Goal: Contribute content: Contribute content

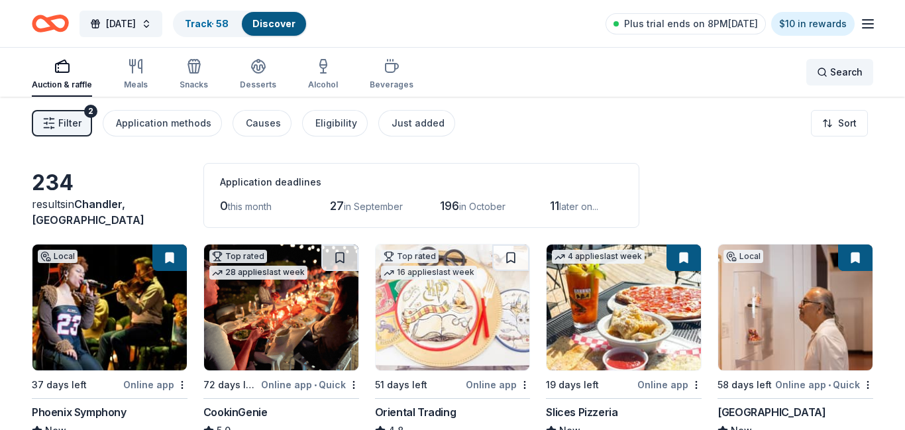
click at [830, 75] on div "Search" at bounding box center [840, 72] width 46 height 16
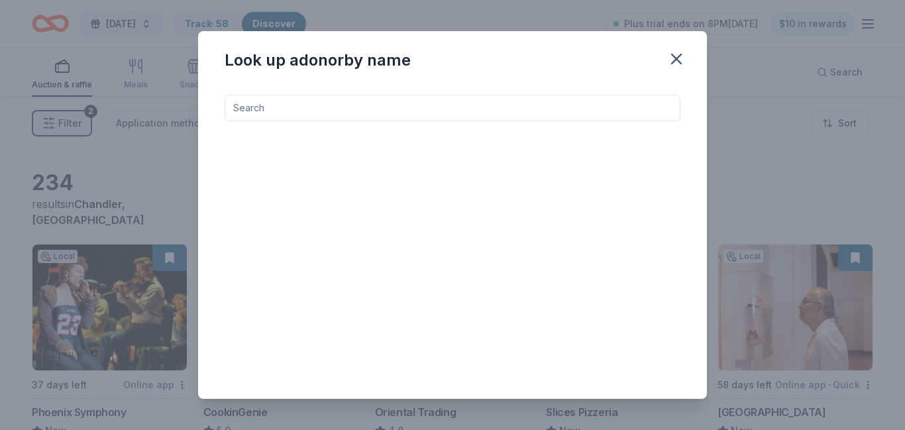
click at [377, 105] on input at bounding box center [453, 108] width 456 height 27
click at [677, 58] on icon "button" at bounding box center [676, 58] width 9 height 9
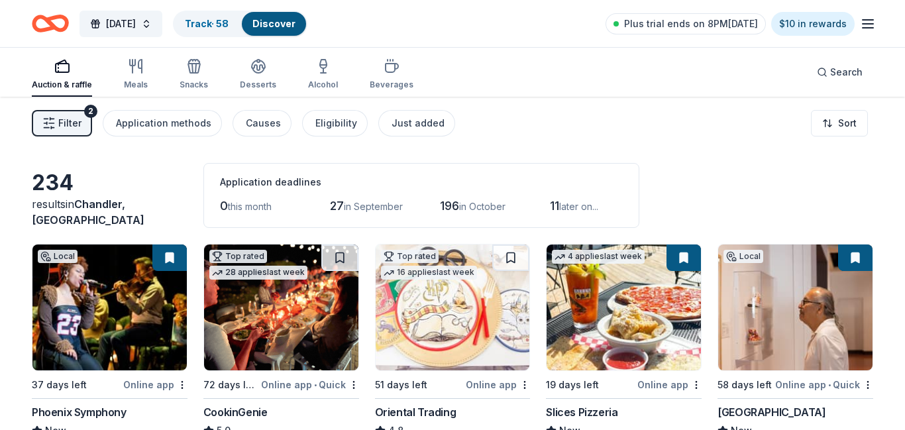
click at [870, 24] on line "button" at bounding box center [868, 24] width 11 height 0
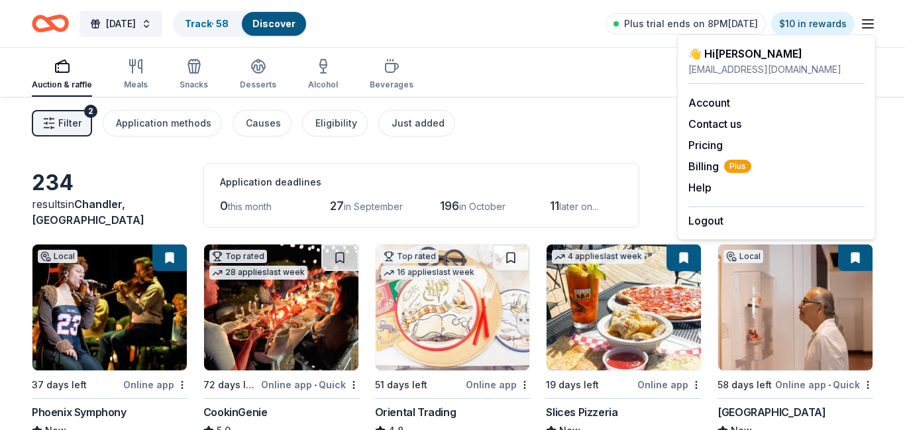
click at [561, 120] on div "Filter 2 Application methods Causes Eligibility Just added Sort" at bounding box center [452, 123] width 905 height 53
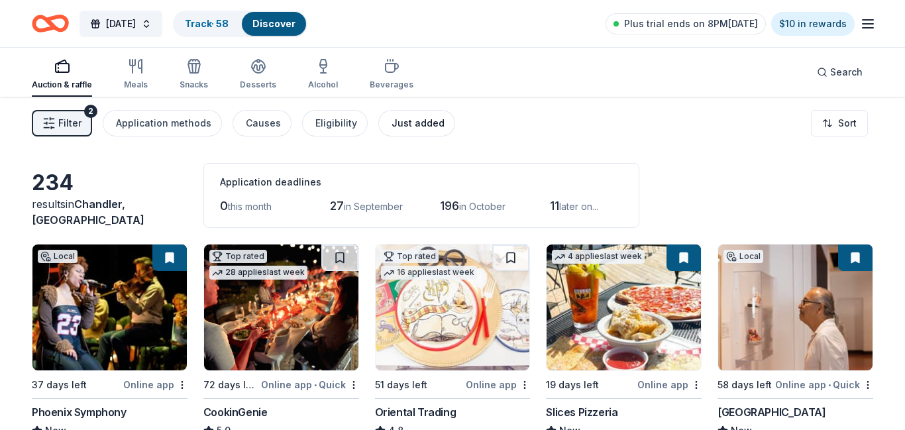
click at [403, 119] on div "Just added" at bounding box center [418, 123] width 53 height 16
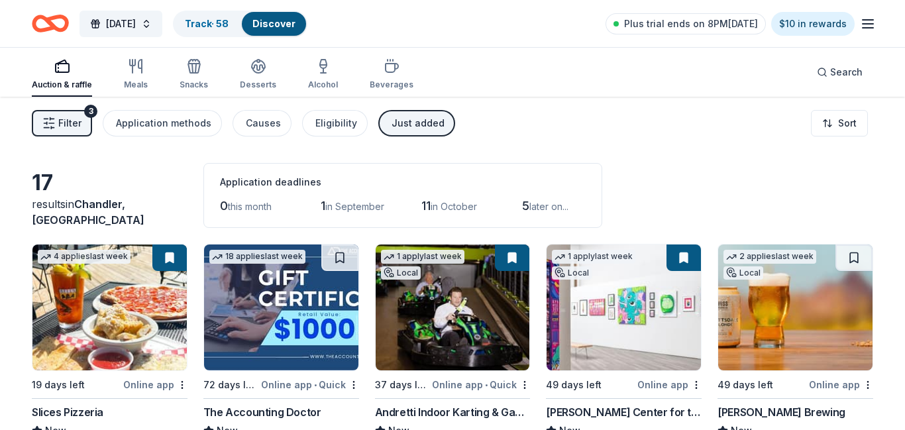
click at [72, 122] on span "Filter" at bounding box center [69, 123] width 23 height 16
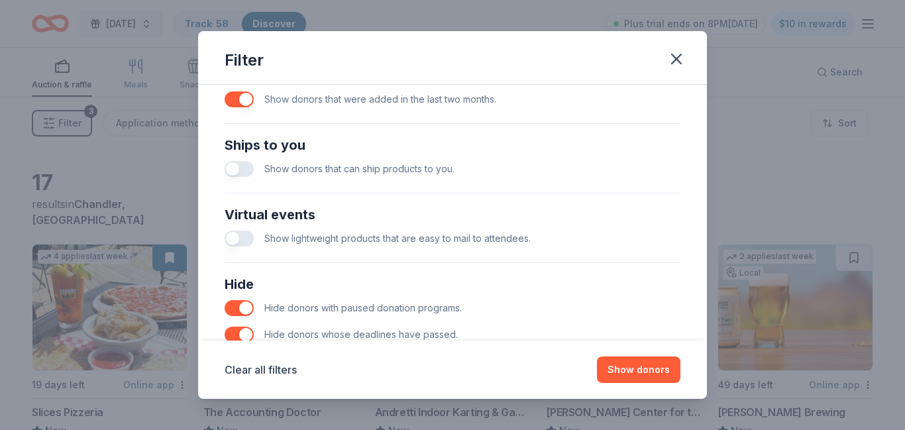
scroll to position [549, 0]
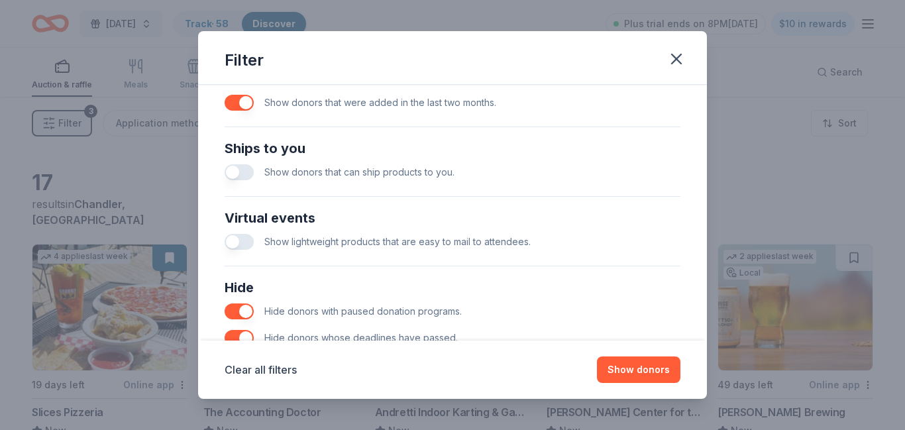
click at [244, 182] on div "Show donors that can ship products to you." at bounding box center [453, 172] width 456 height 27
click at [239, 173] on button "button" at bounding box center [239, 172] width 29 height 16
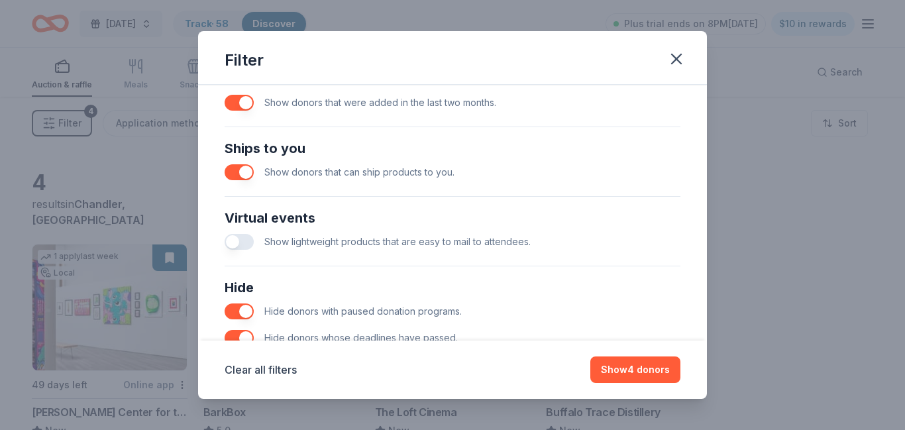
click at [478, 189] on div "Ships to you Show donors that can ship products to you." at bounding box center [452, 162] width 466 height 58
click at [629, 362] on button "Show 4 donors" at bounding box center [635, 369] width 90 height 27
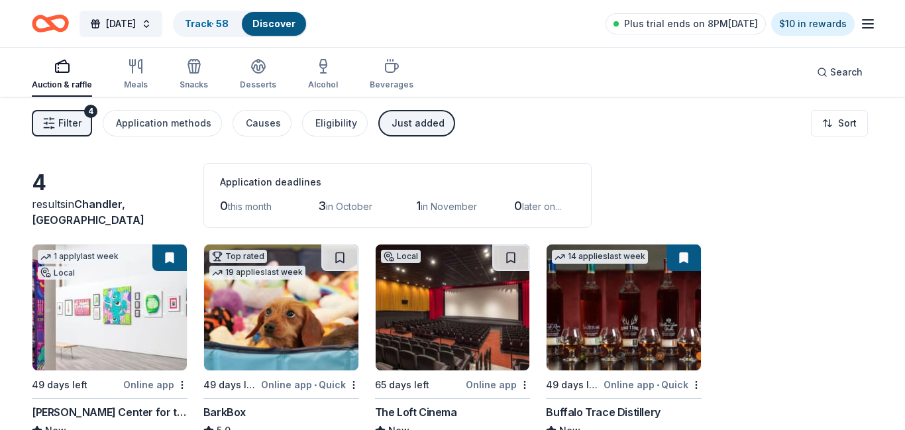
click at [423, 124] on div "Just added" at bounding box center [418, 123] width 53 height 16
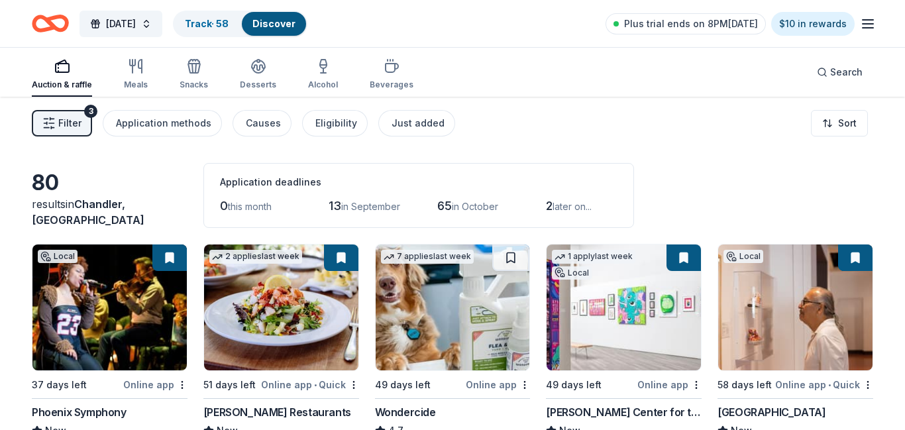
click at [64, 115] on span "Filter" at bounding box center [69, 123] width 23 height 16
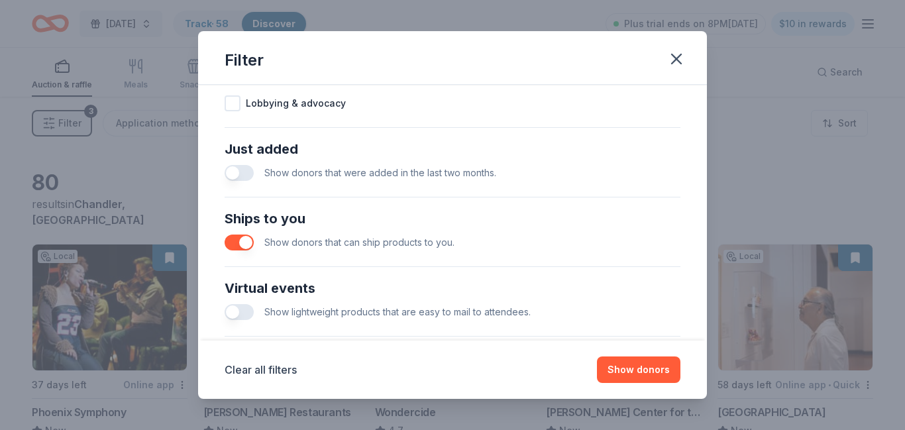
scroll to position [618, 0]
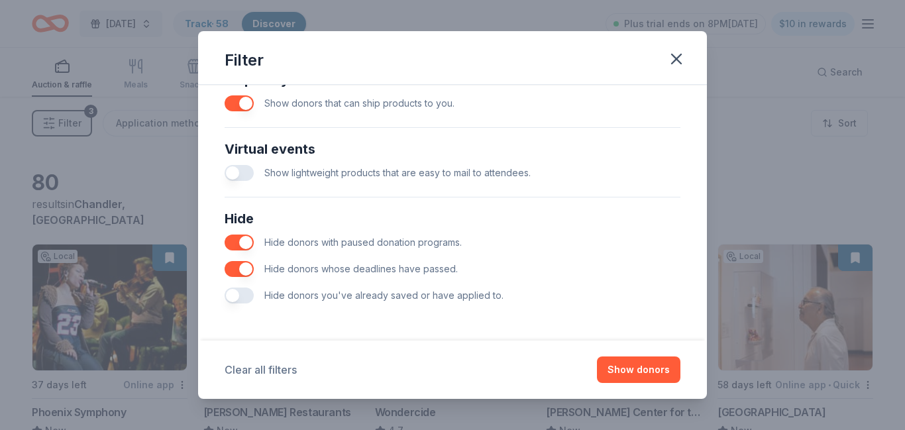
click at [257, 365] on button "Clear all filters" at bounding box center [261, 370] width 72 height 16
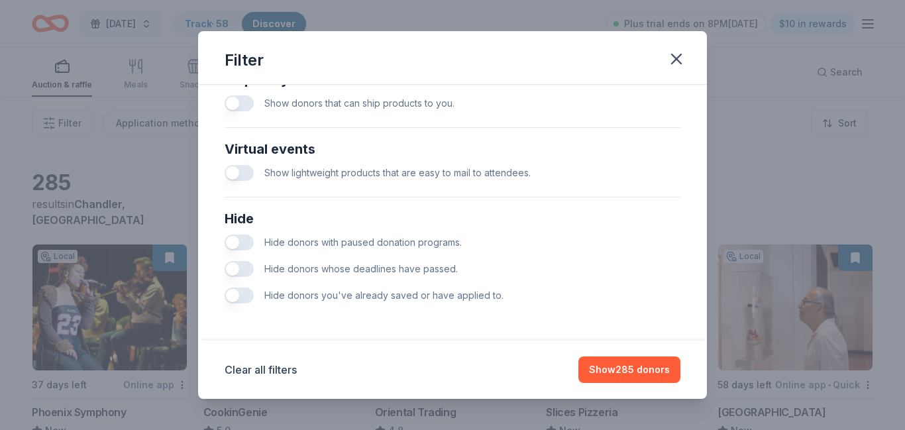
click at [234, 272] on button "button" at bounding box center [239, 269] width 29 height 16
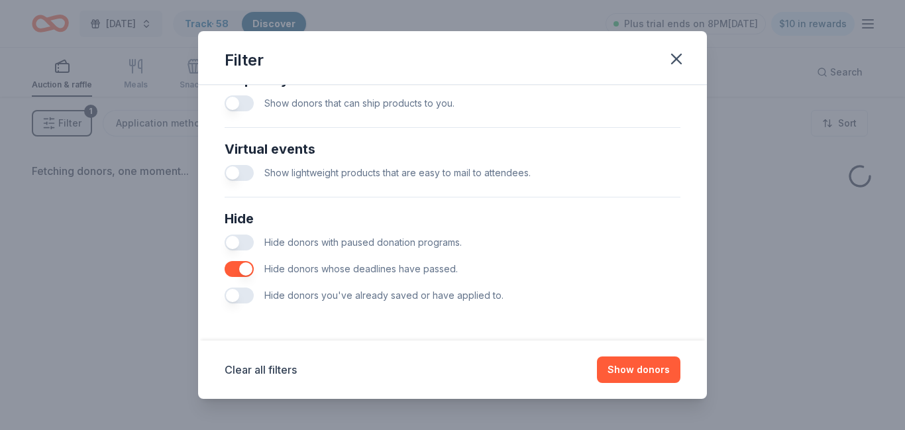
click at [237, 243] on button "button" at bounding box center [239, 243] width 29 height 16
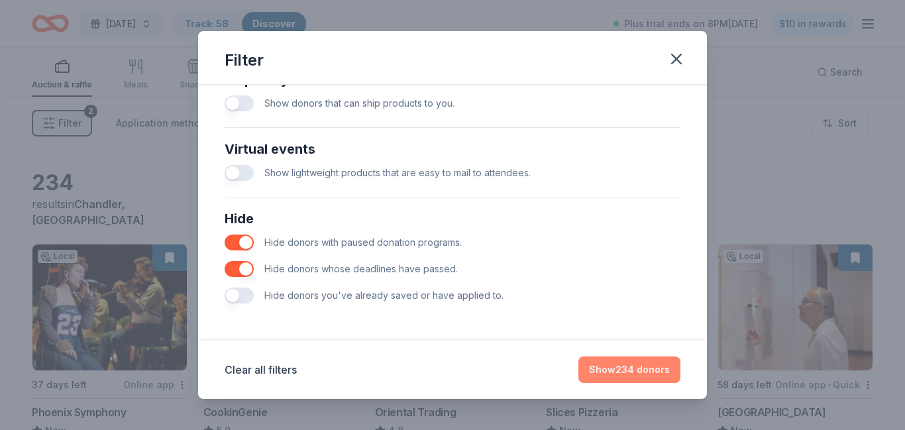
click at [619, 370] on button "Show 234 donors" at bounding box center [629, 369] width 102 height 27
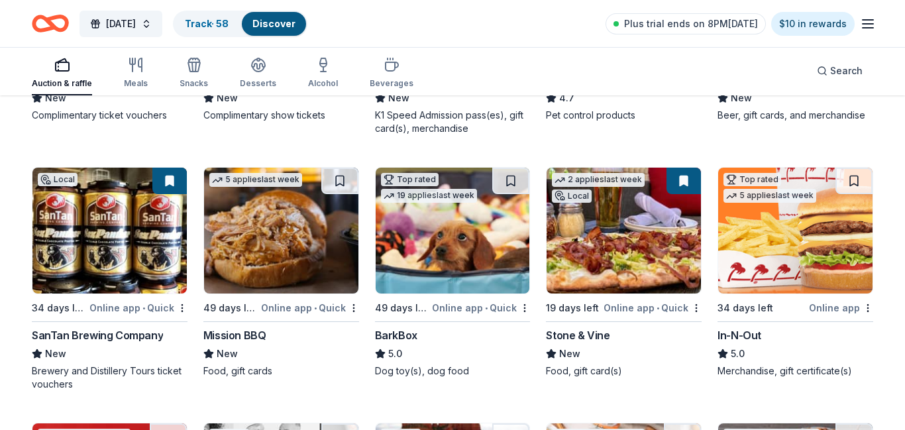
scroll to position [1118, 0]
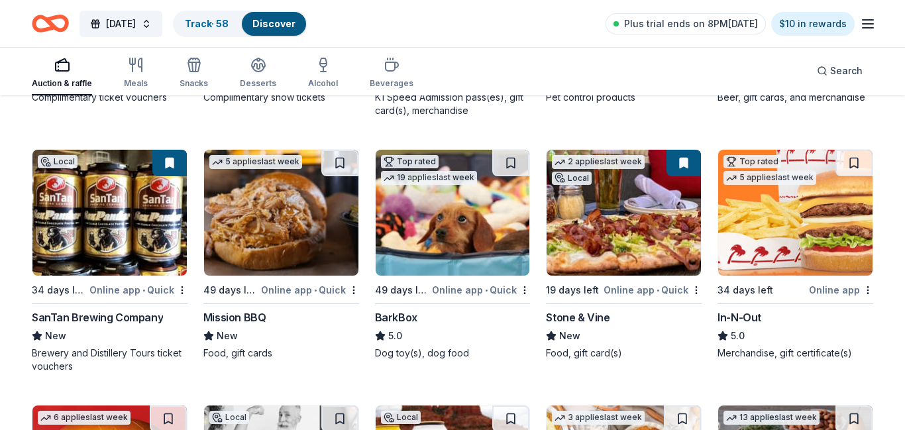
click at [57, 25] on icon "Home" at bounding box center [50, 23] width 37 height 31
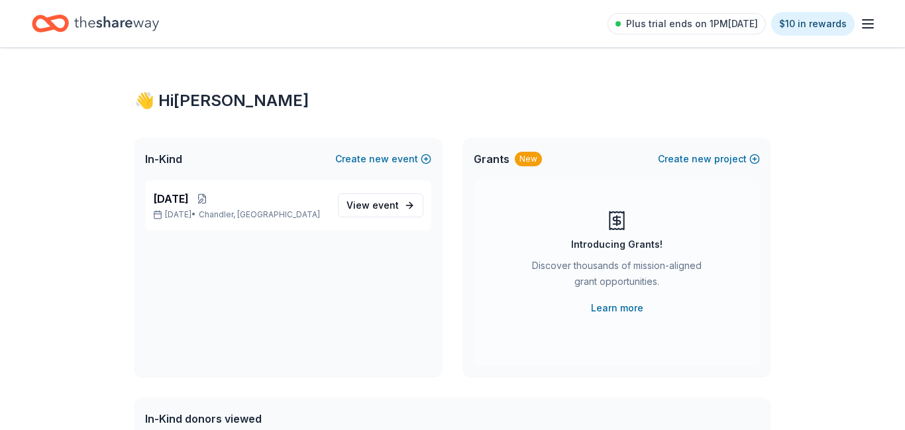
click at [874, 19] on icon "button" at bounding box center [868, 24] width 16 height 16
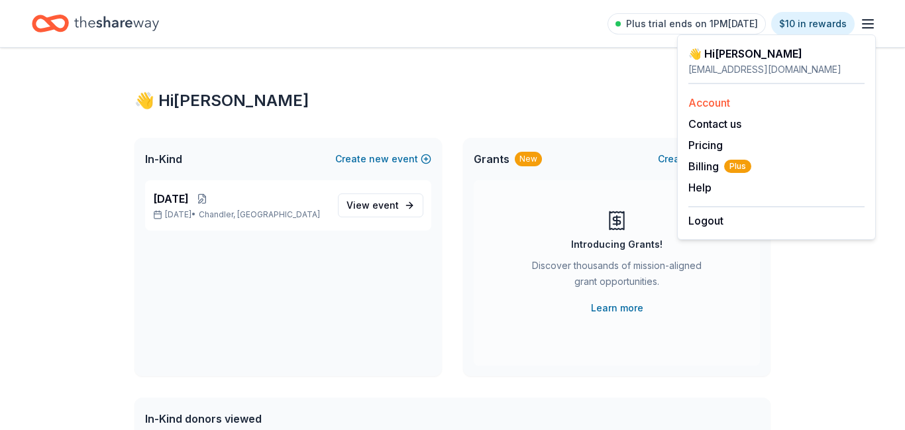
scroll to position [1409, 0]
click at [727, 103] on link "Account" at bounding box center [709, 102] width 42 height 13
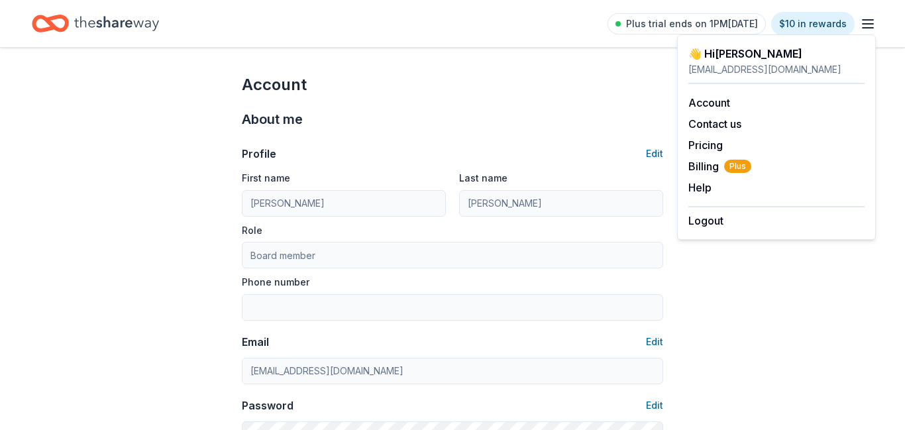
click at [104, 31] on icon "Home" at bounding box center [116, 23] width 85 height 27
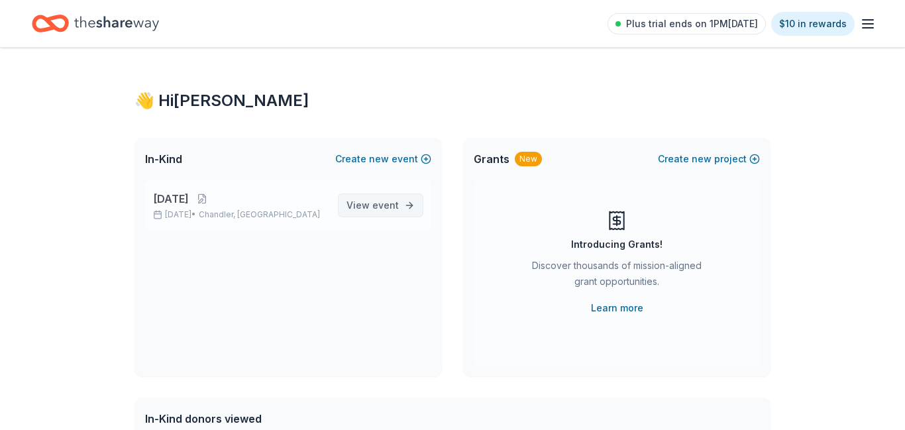
click at [388, 211] on span "View event" at bounding box center [373, 205] width 52 height 16
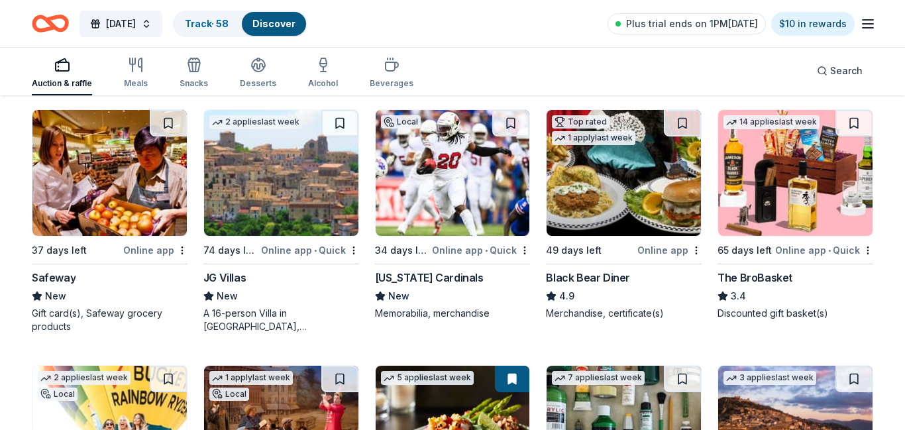
scroll to position [2680, 0]
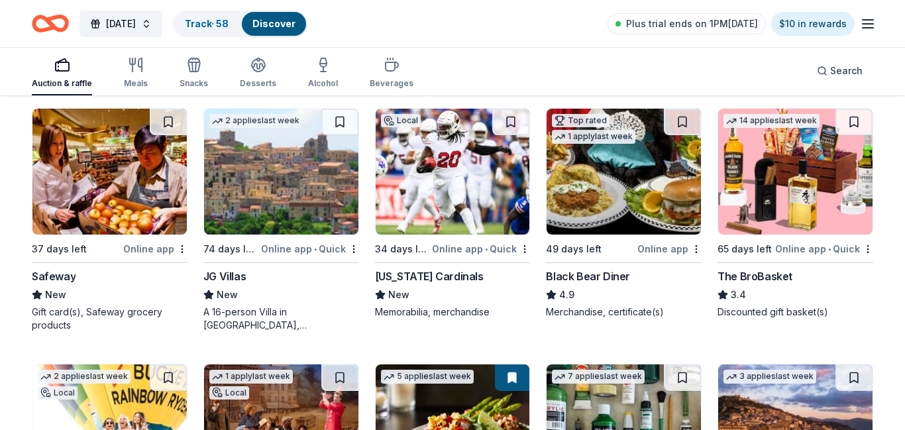
click at [288, 193] on img at bounding box center [281, 172] width 154 height 126
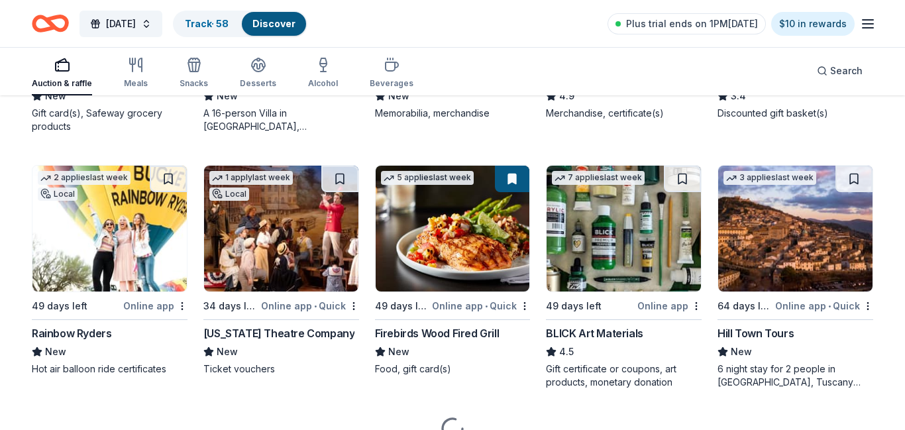
scroll to position [2880, 0]
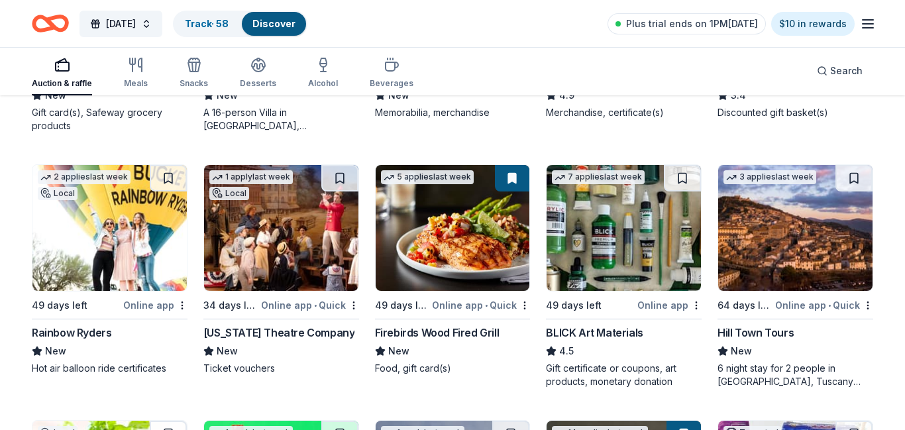
click at [836, 225] on img at bounding box center [795, 228] width 154 height 126
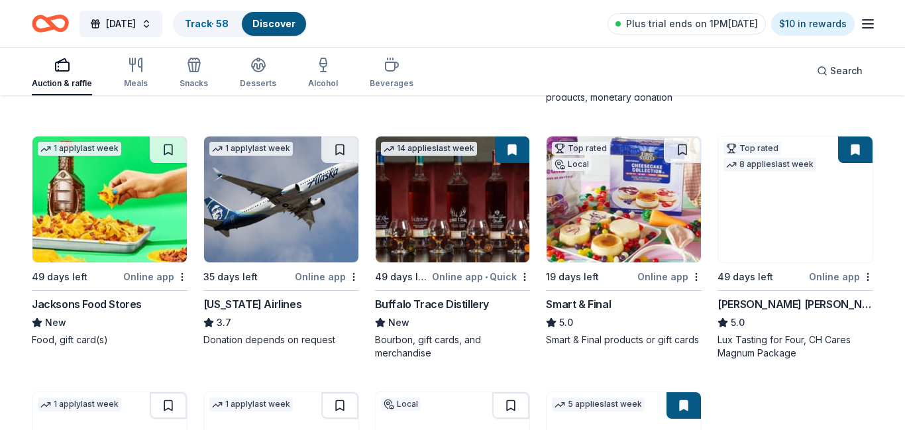
scroll to position [3168, 0]
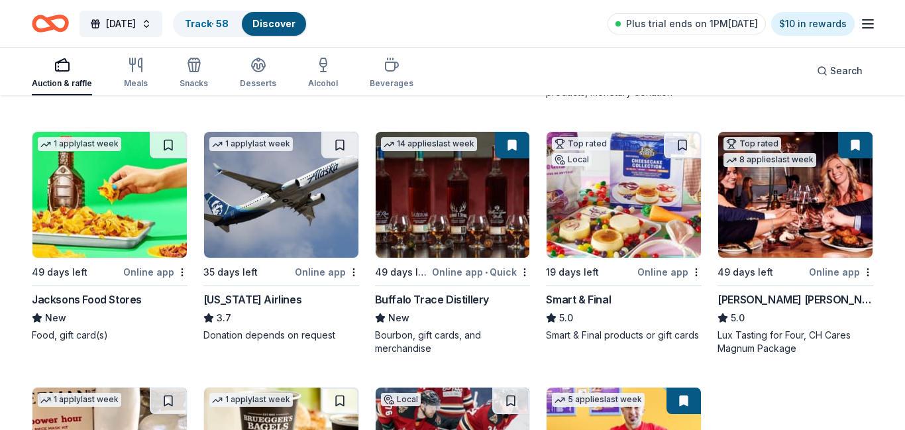
click at [310, 218] on img at bounding box center [281, 195] width 154 height 126
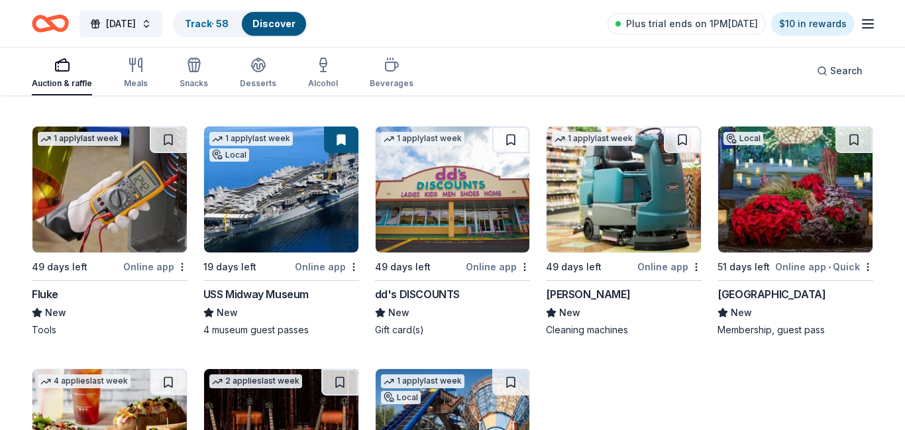
scroll to position [3690, 0]
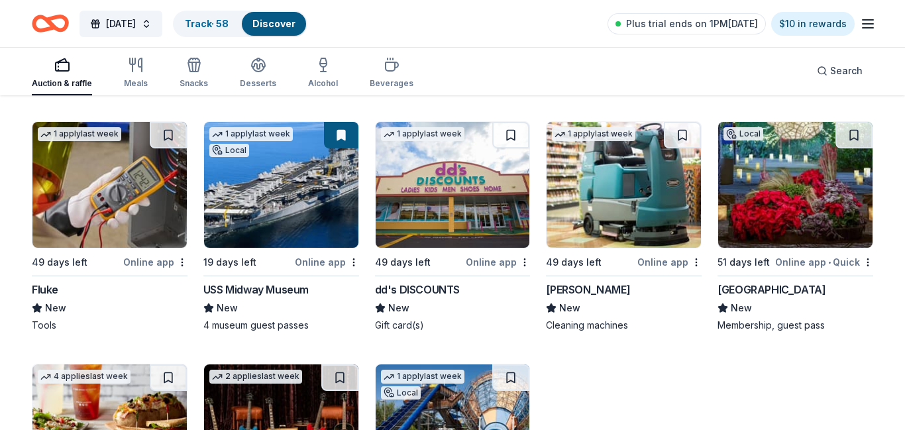
click at [313, 187] on img at bounding box center [281, 185] width 154 height 126
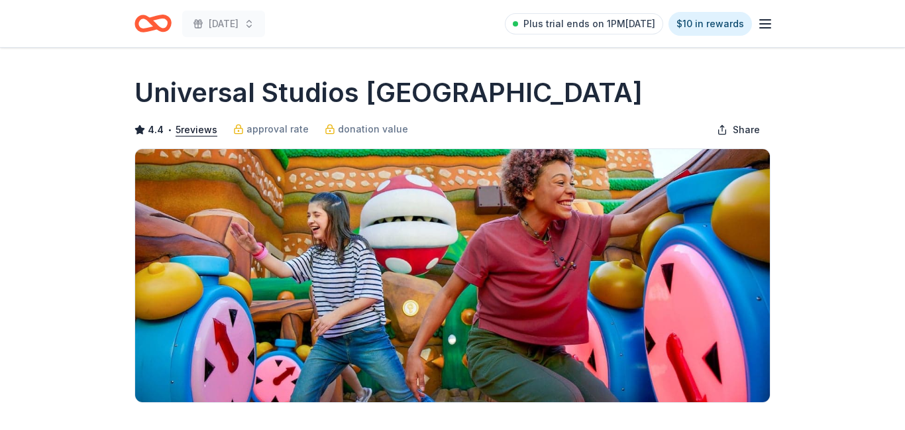
scroll to position [223, 0]
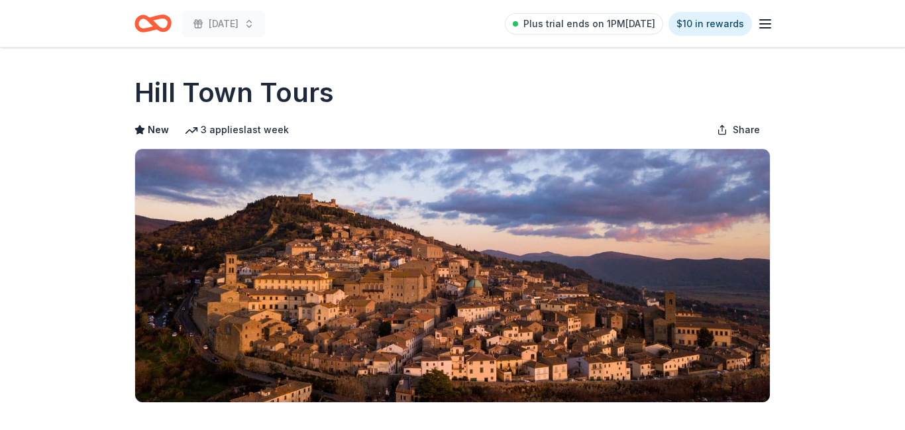
scroll to position [335, 0]
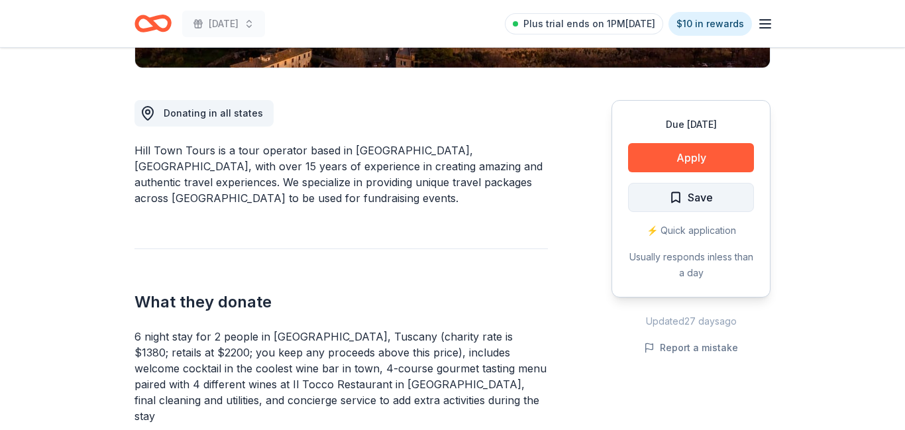
click at [728, 195] on button "Save" at bounding box center [691, 197] width 126 height 29
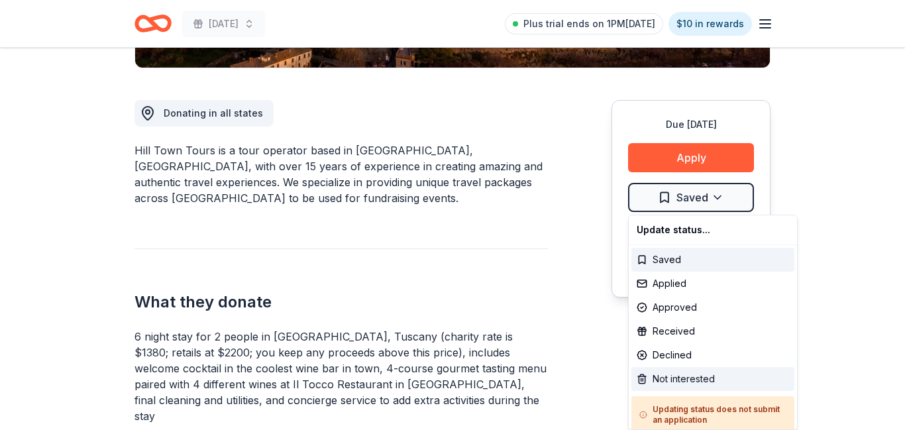
click at [681, 384] on div "Not interested" at bounding box center [712, 379] width 163 height 24
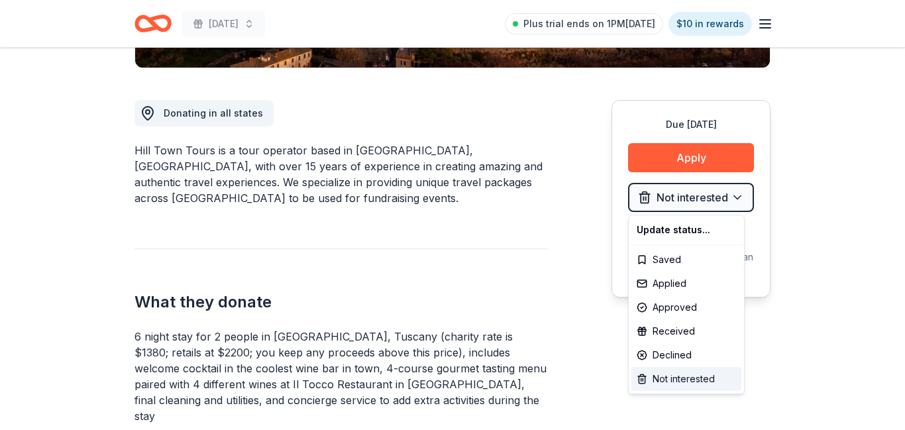
click at [680, 381] on div "Not interested" at bounding box center [686, 379] width 110 height 24
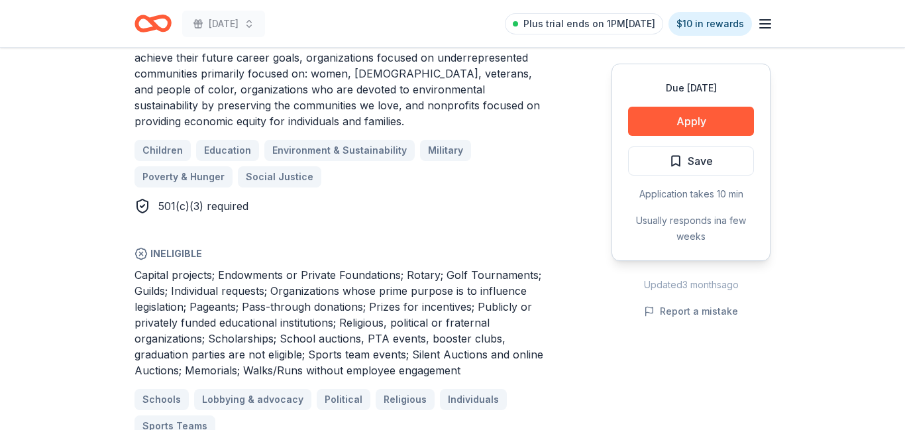
scroll to position [849, 0]
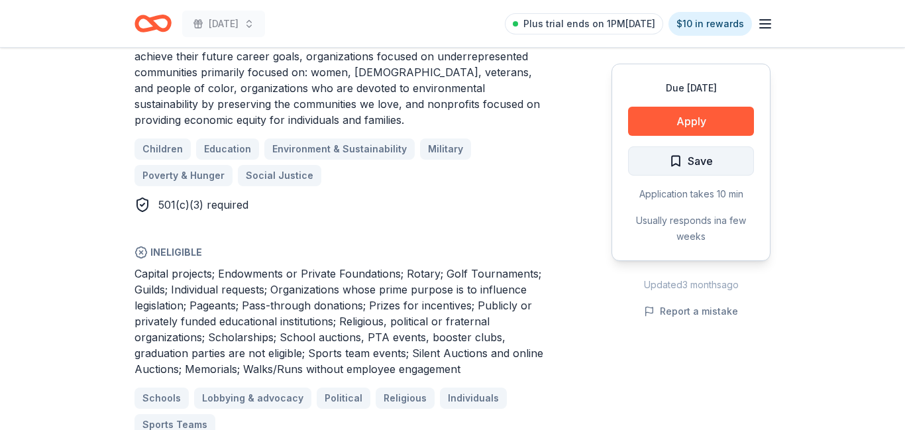
click at [697, 164] on span "Save" at bounding box center [700, 160] width 25 height 17
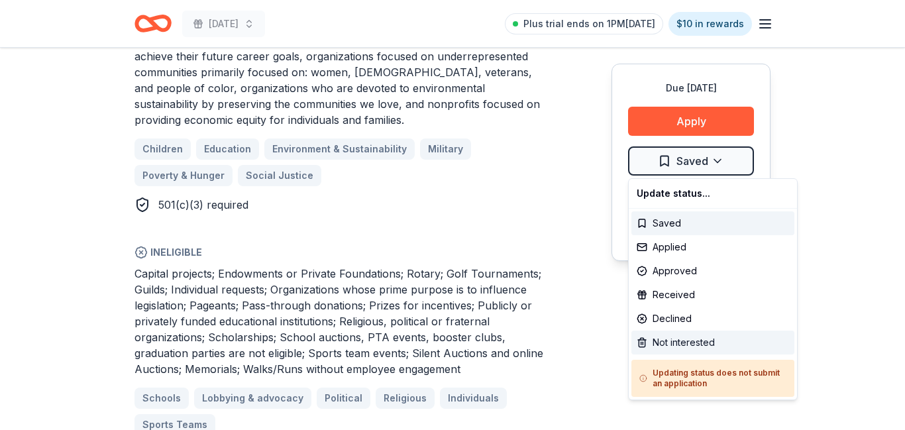
click at [694, 343] on div "Not interested" at bounding box center [712, 343] width 163 height 24
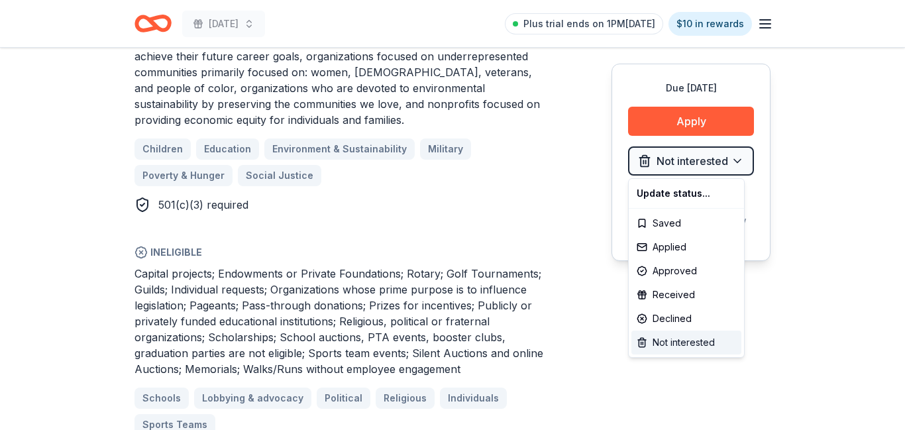
click at [687, 348] on div "Not interested" at bounding box center [686, 343] width 110 height 24
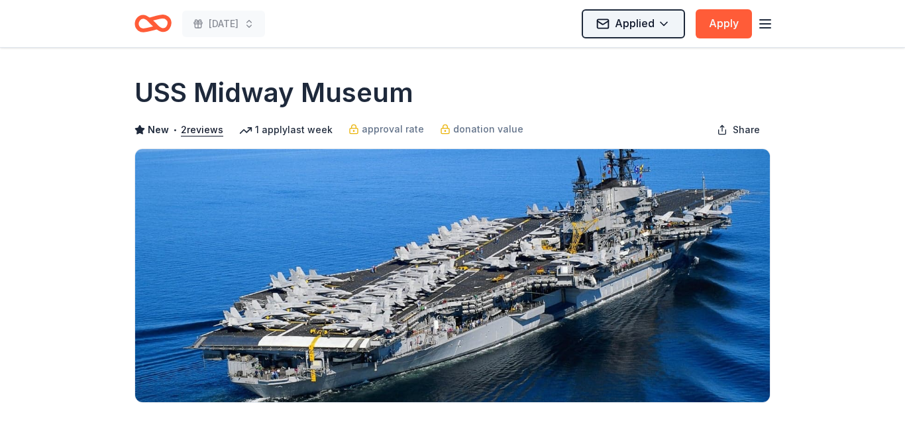
click at [655, 21] on html "[DATE] Applied Apply Due [DATE] Share [GEOGRAPHIC_DATA] New • 2 reviews 1 apply…" at bounding box center [452, 215] width 905 height 430
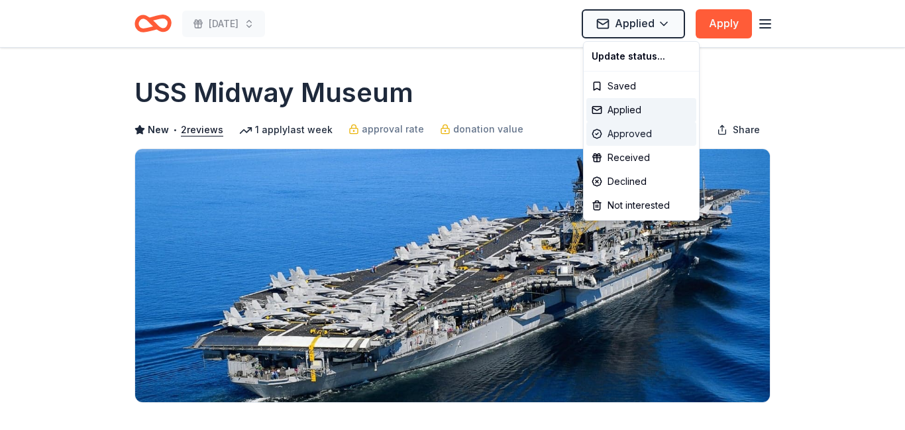
click at [640, 133] on div "Approved" at bounding box center [641, 134] width 110 height 24
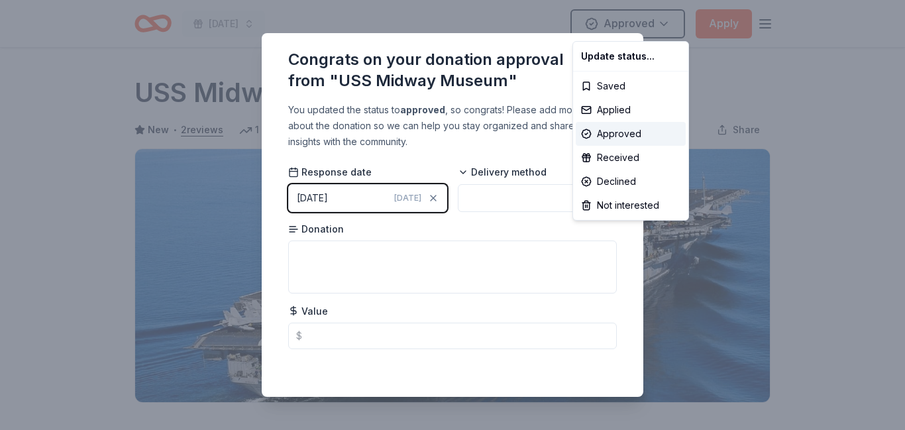
click at [318, 331] on html "[DATE] Approved Apply Due [DATE] Share [GEOGRAPHIC_DATA] New • 2 reviews 1 appl…" at bounding box center [452, 215] width 905 height 430
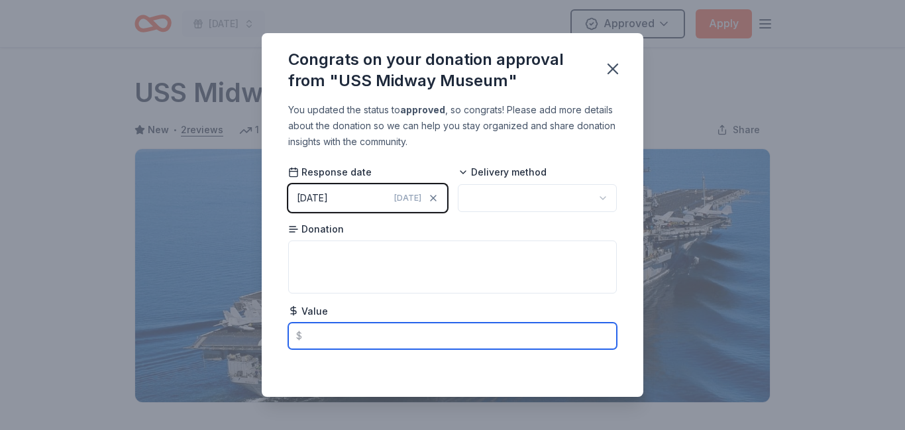
click at [318, 331] on input "text" at bounding box center [452, 336] width 329 height 27
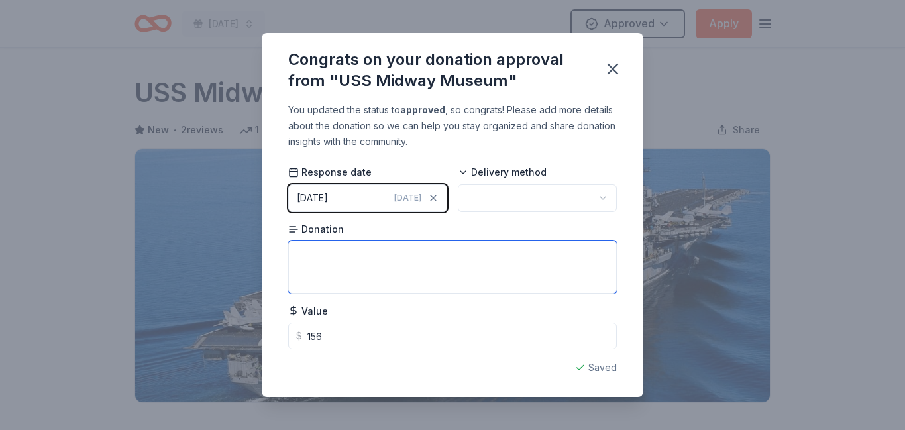
click at [389, 262] on textarea at bounding box center [452, 267] width 329 height 53
type input "156.00"
type textarea "Family 4 pack passes"
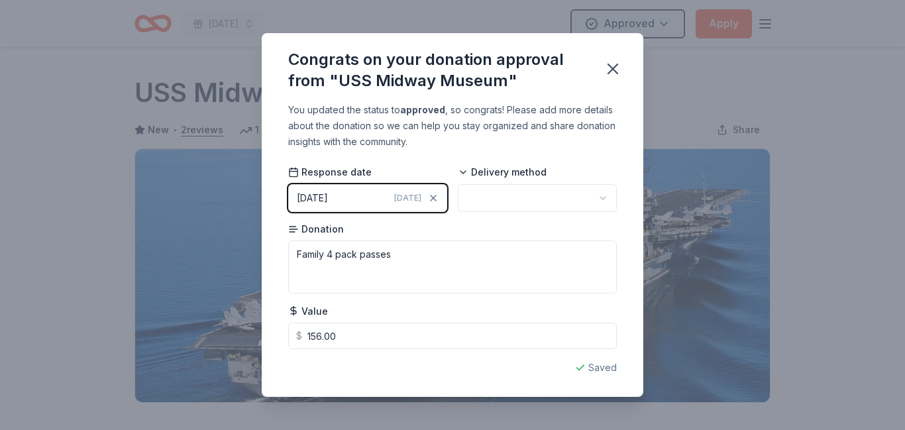
click at [595, 200] on html "[DATE] Approved Apply Due [DATE] Share [GEOGRAPHIC_DATA] New • 2 reviews 1 appl…" at bounding box center [452, 215] width 905 height 430
click at [612, 65] on icon "button" at bounding box center [613, 69] width 19 height 19
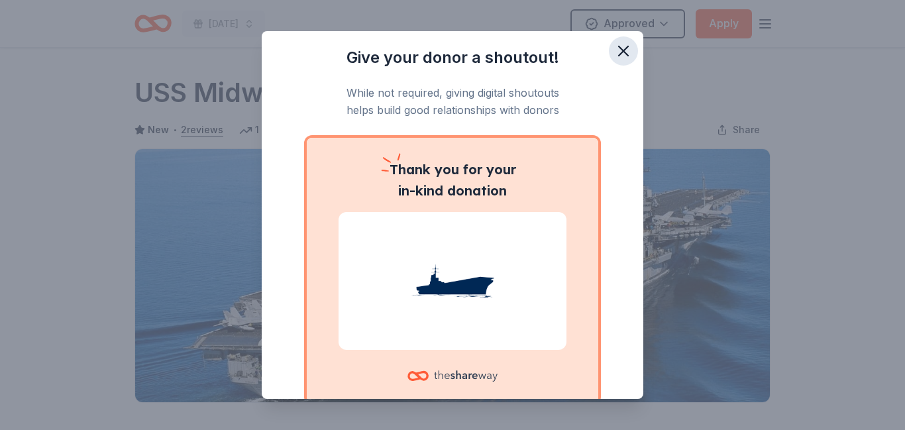
click at [623, 53] on icon "button" at bounding box center [623, 51] width 19 height 19
